Goal: Find contact information: Find contact information

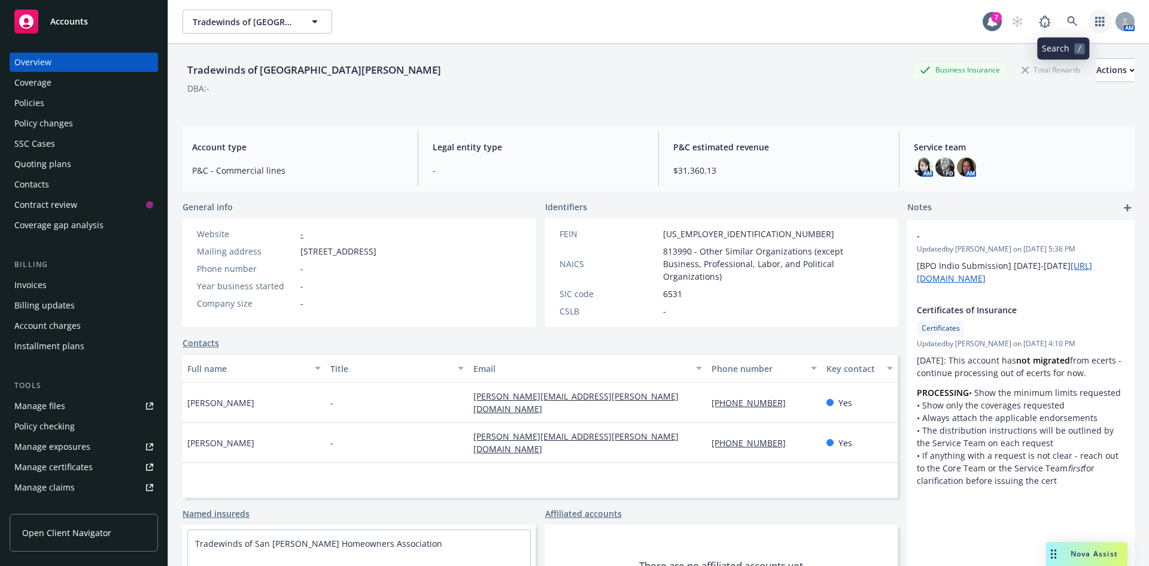
click at [1095, 23] on icon "button" at bounding box center [1100, 22] width 10 height 10
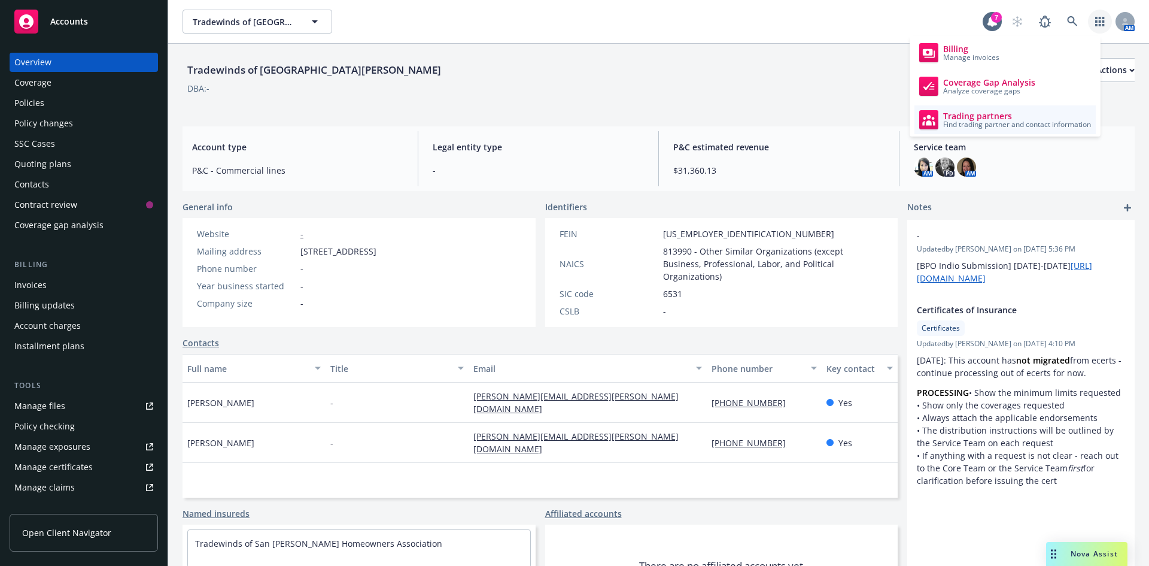
click at [998, 121] on span "Find trading partner and contact information" at bounding box center [1017, 124] width 148 height 7
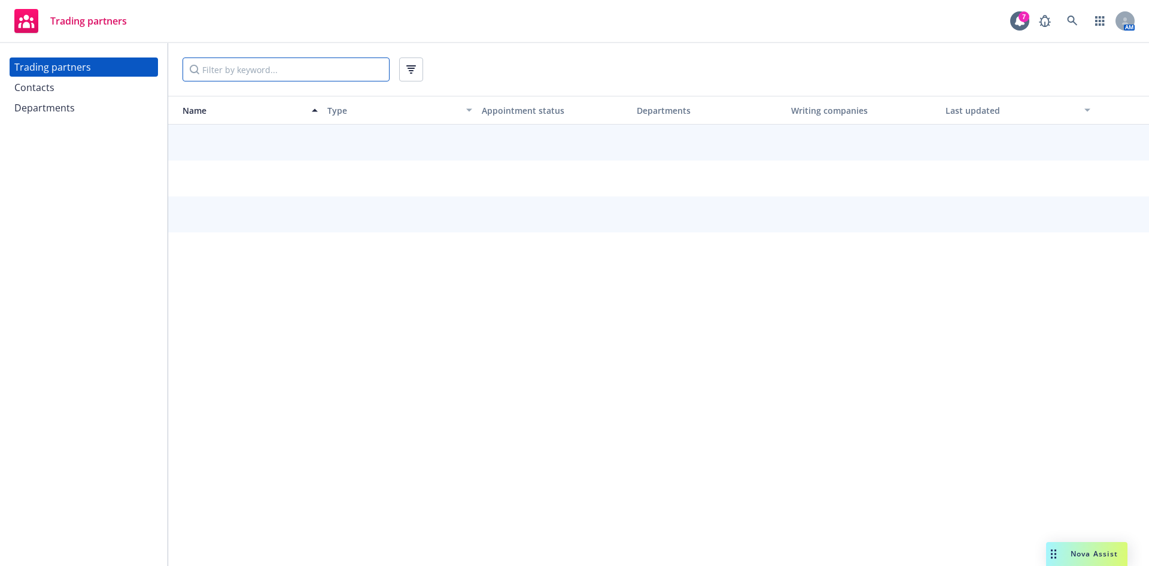
click at [260, 66] on input "Filter by keyword..." at bounding box center [286, 69] width 207 height 24
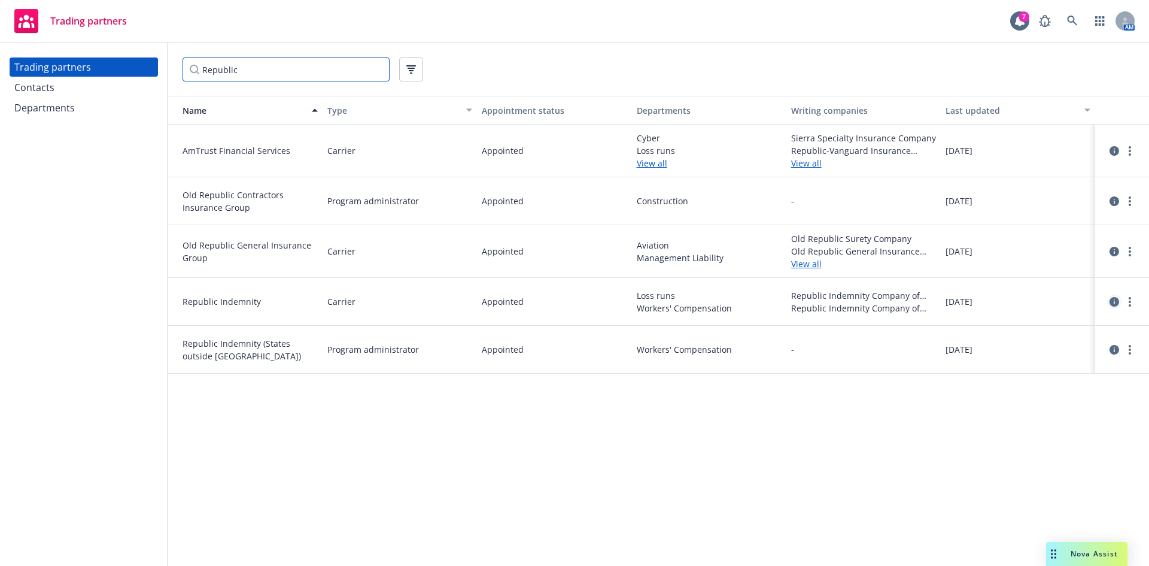
type input "Republic"
click at [1110, 301] on icon "circleInformation" at bounding box center [1115, 302] width 10 height 10
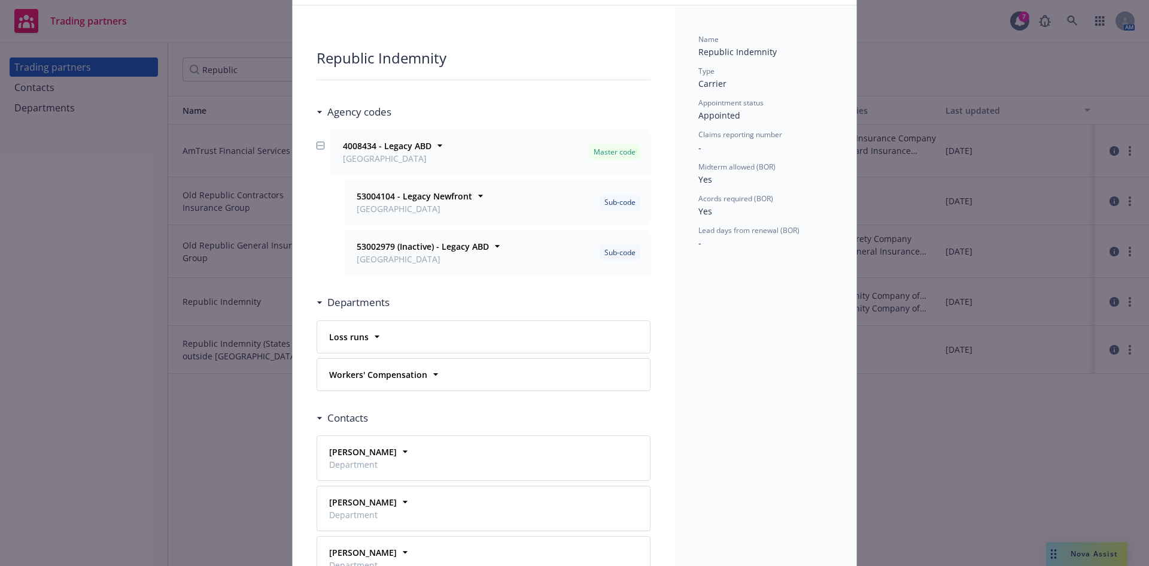
scroll to position [60, 0]
